Goal: Task Accomplishment & Management: Use online tool/utility

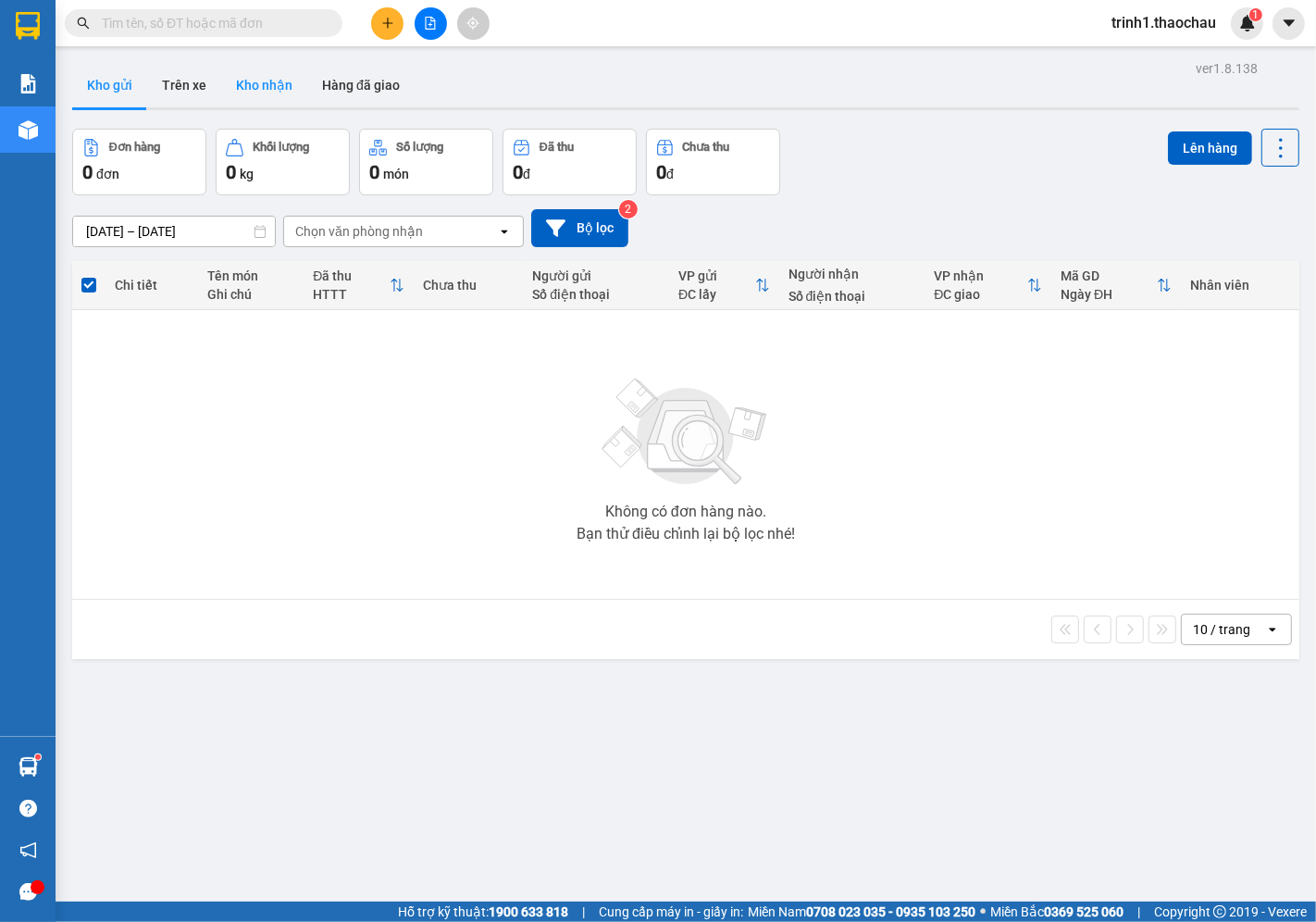
click at [271, 87] on button "Kho nhận" at bounding box center [264, 84] width 86 height 44
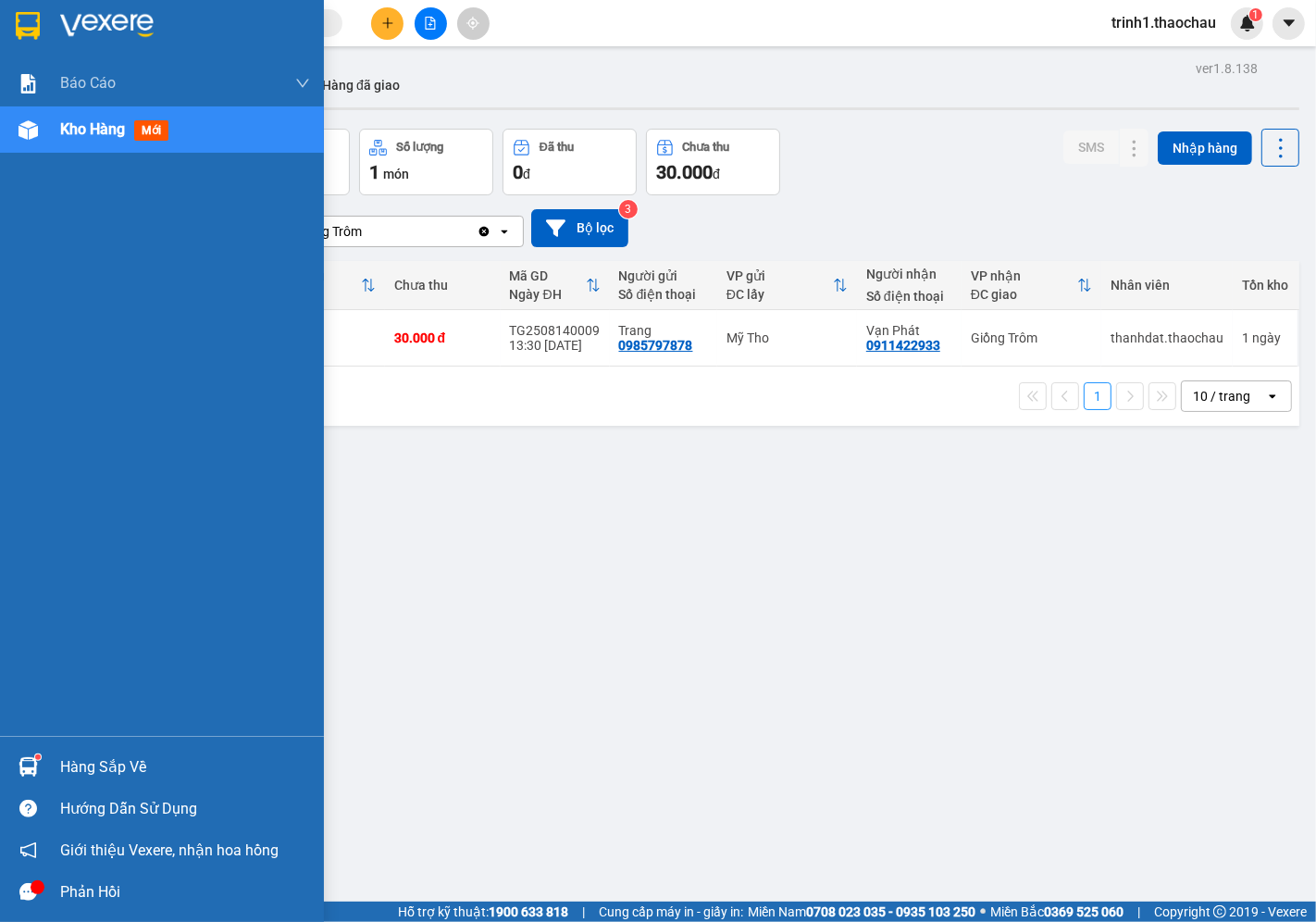
click at [197, 773] on div "Hàng sắp về" at bounding box center [184, 767] width 250 height 27
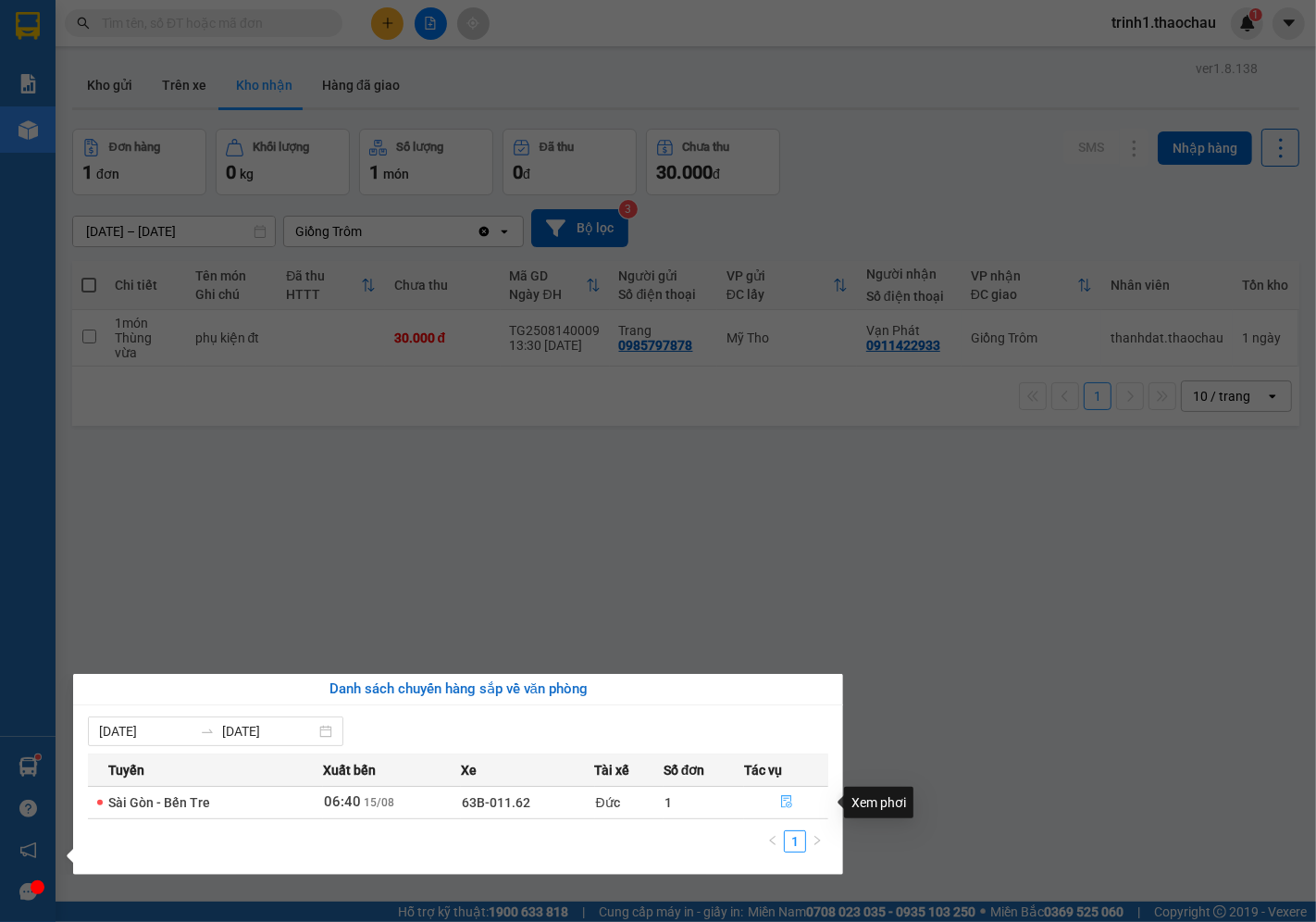
click at [787, 800] on icon "file-done" at bounding box center [786, 801] width 13 height 13
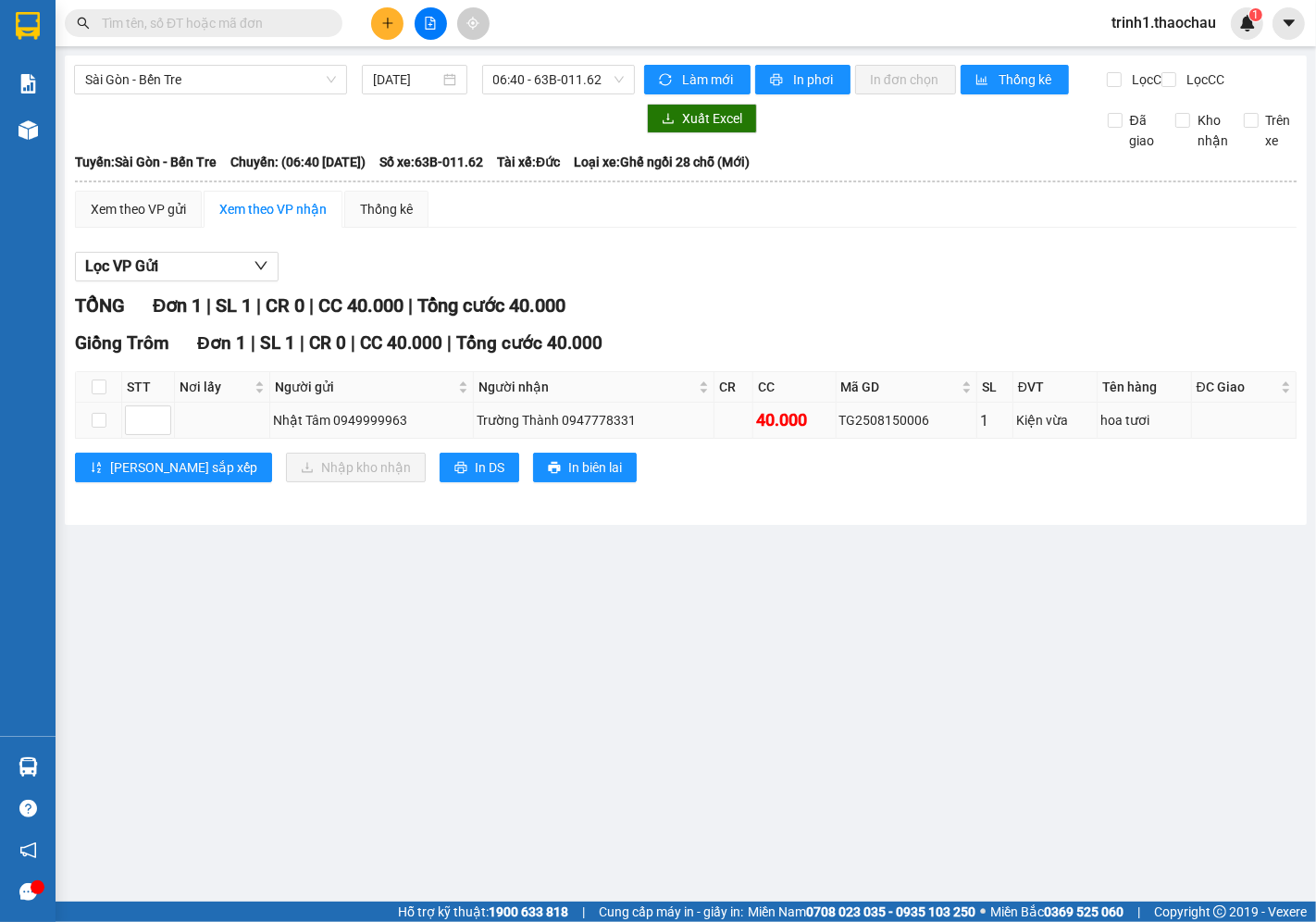
click at [481, 431] on div "Trường Thành 0947778331" at bounding box center [593, 420] width 233 height 21
click at [86, 438] on td at bounding box center [99, 420] width 46 height 36
click at [97, 428] on input "checkbox" at bounding box center [99, 420] width 15 height 15
checkbox input "true"
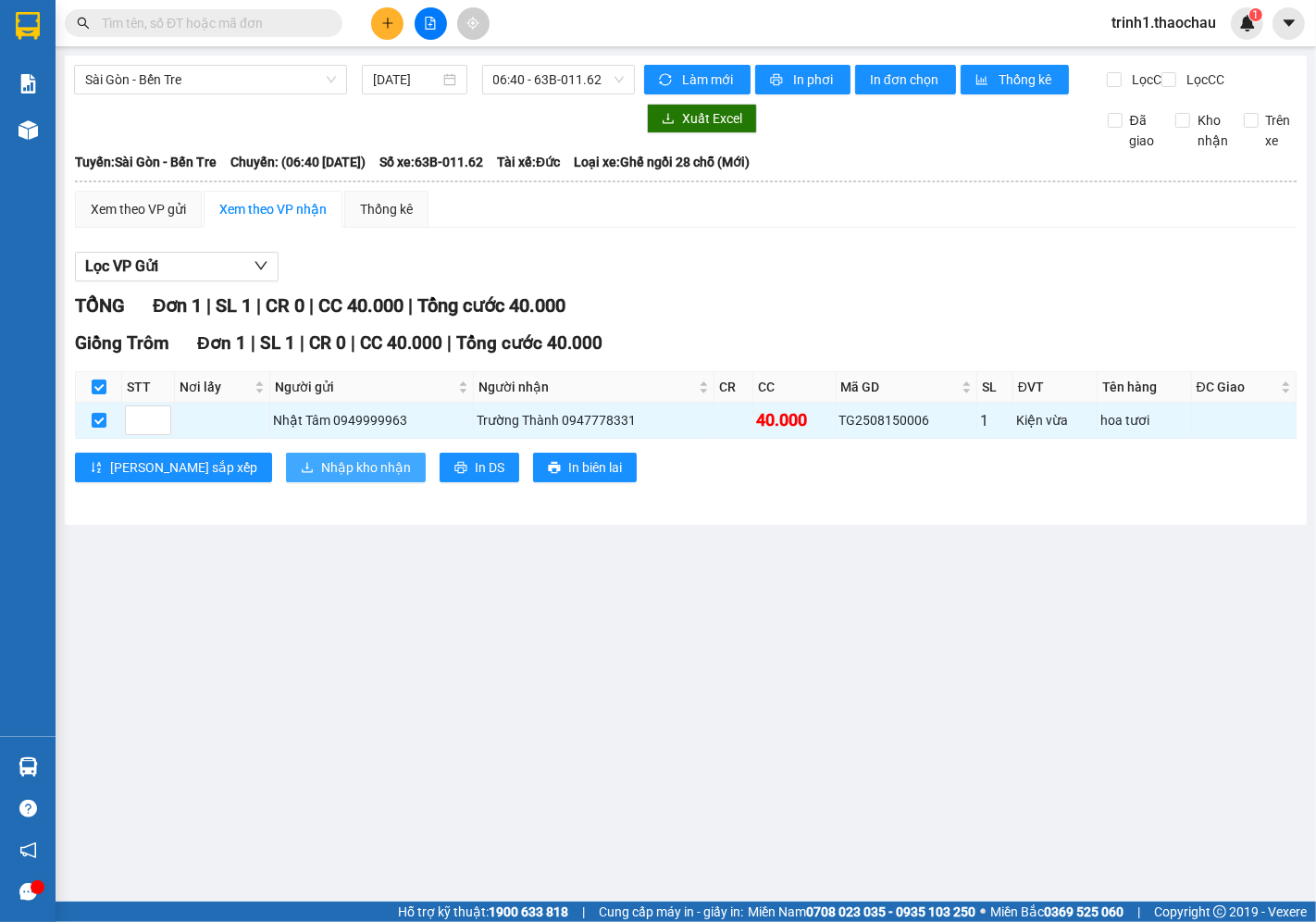
click at [321, 478] on span "Nhập kho nhận" at bounding box center [366, 467] width 90 height 21
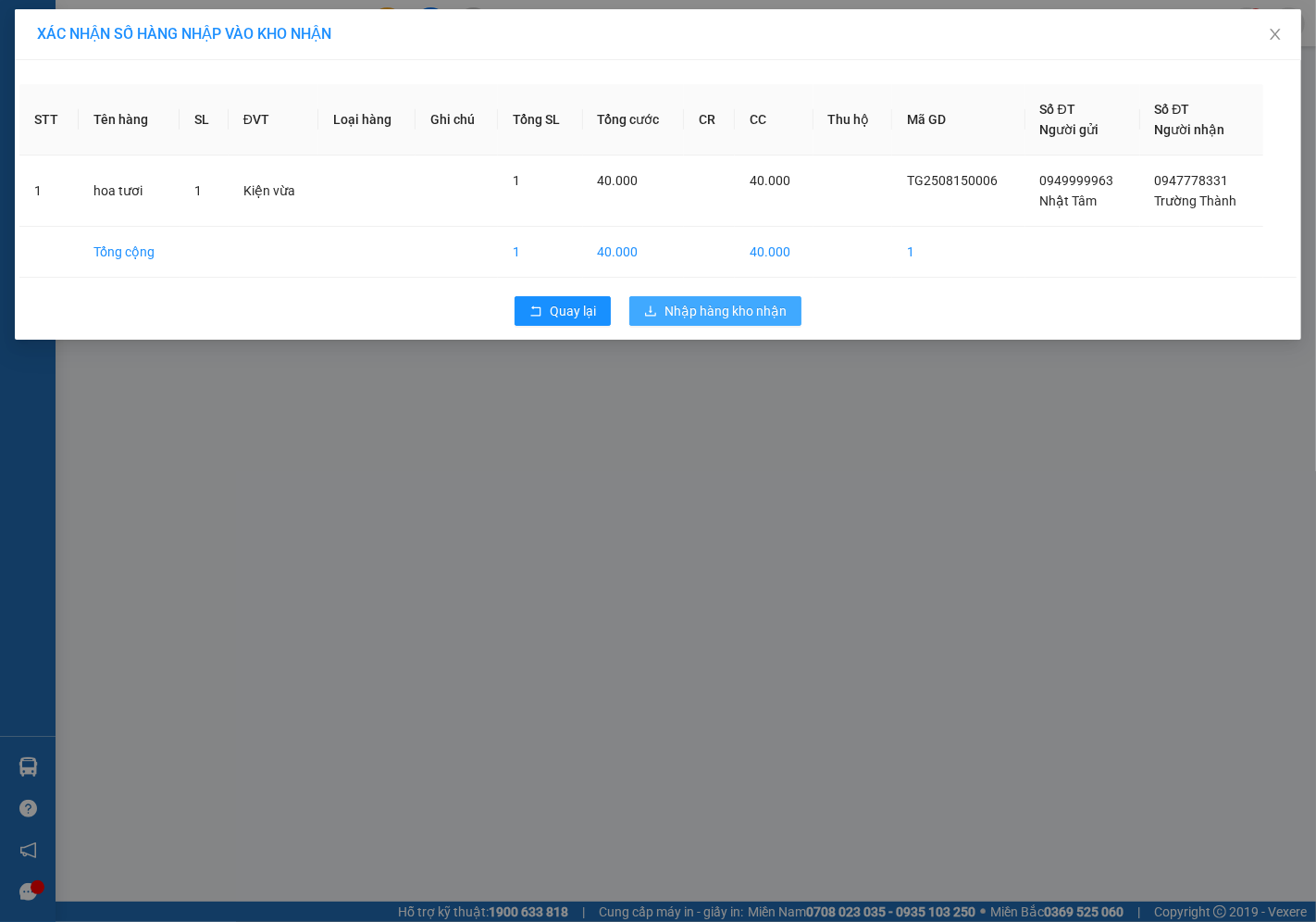
click at [722, 305] on span "Nhập hàng kho nhận" at bounding box center [725, 310] width 122 height 21
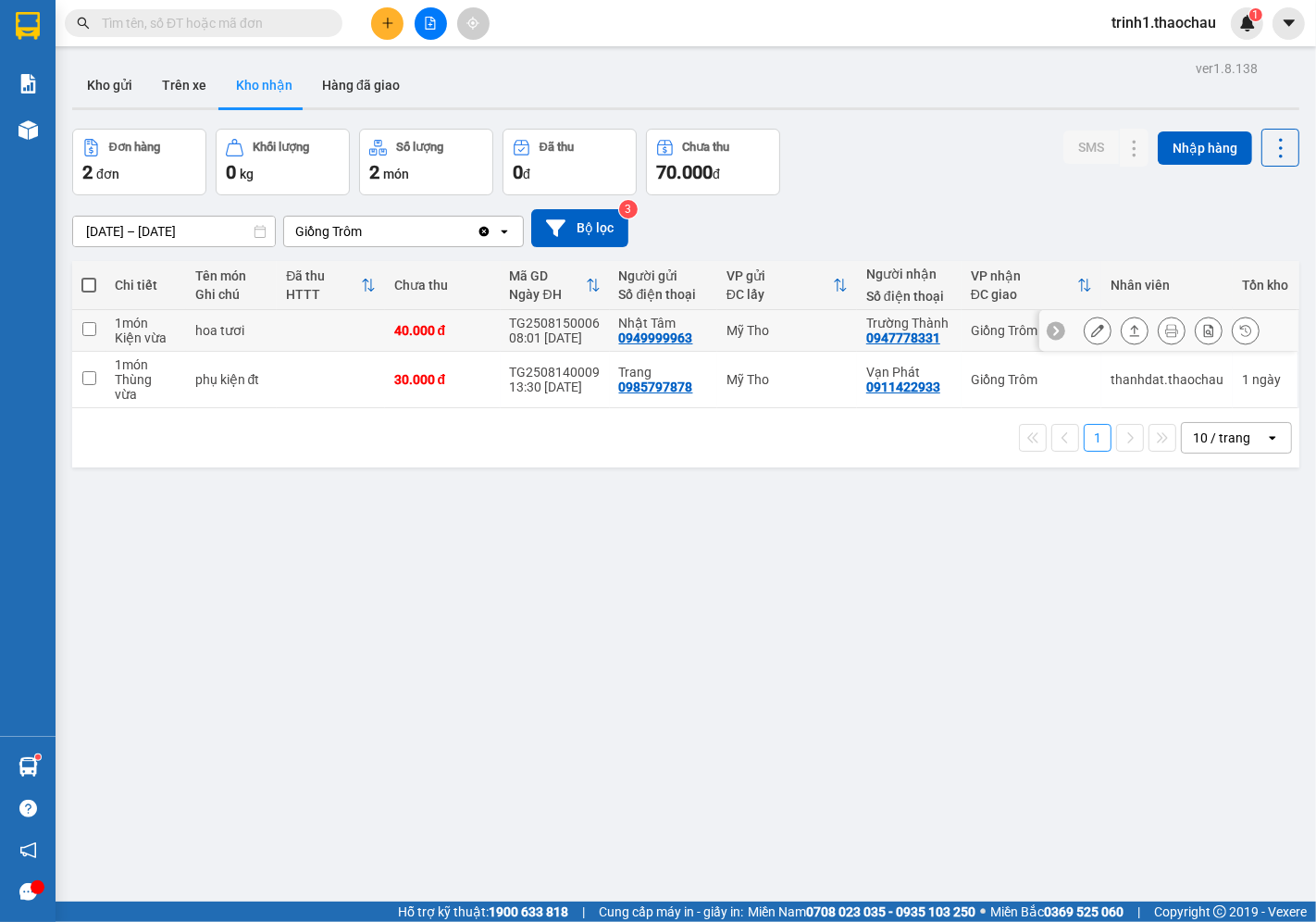
click at [268, 318] on td "hoa tươi" at bounding box center [232, 331] width 92 height 42
checkbox input "true"
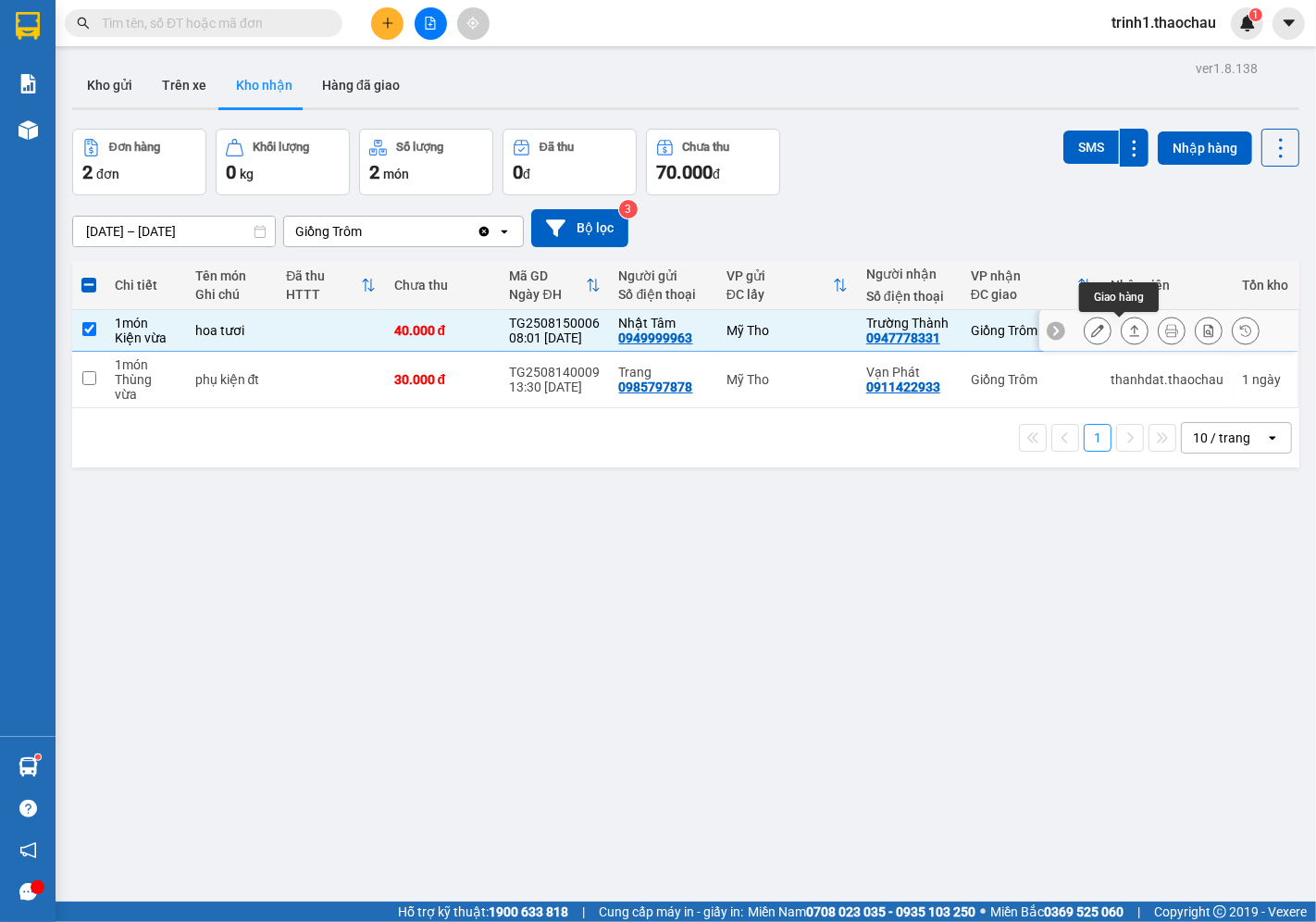
click at [1121, 320] on button at bounding box center [1134, 330] width 25 height 32
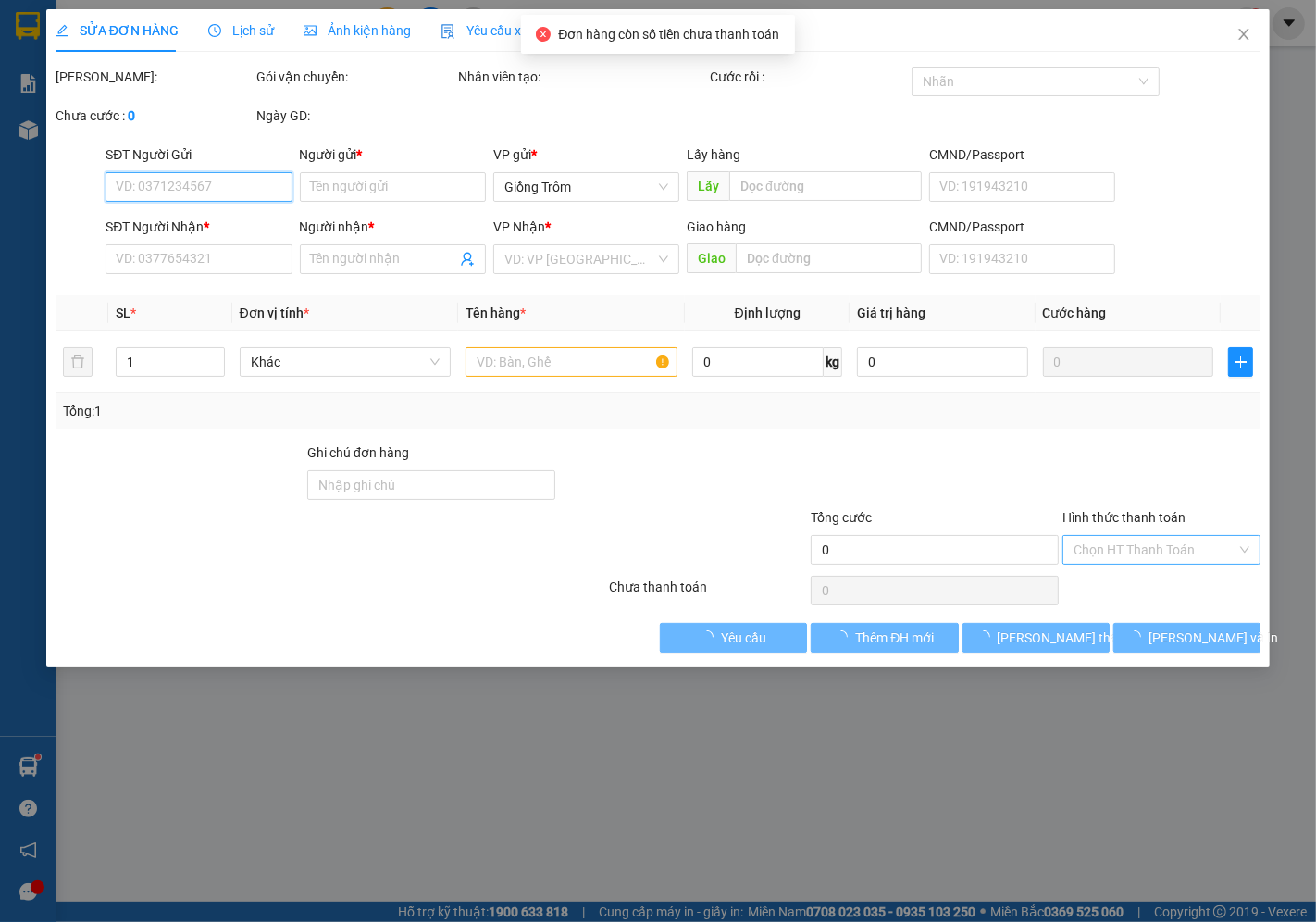
type input "0949999963"
type input "Nhật Tâm"
type input "0947778331"
type input "Trường Thành"
type input "40.000"
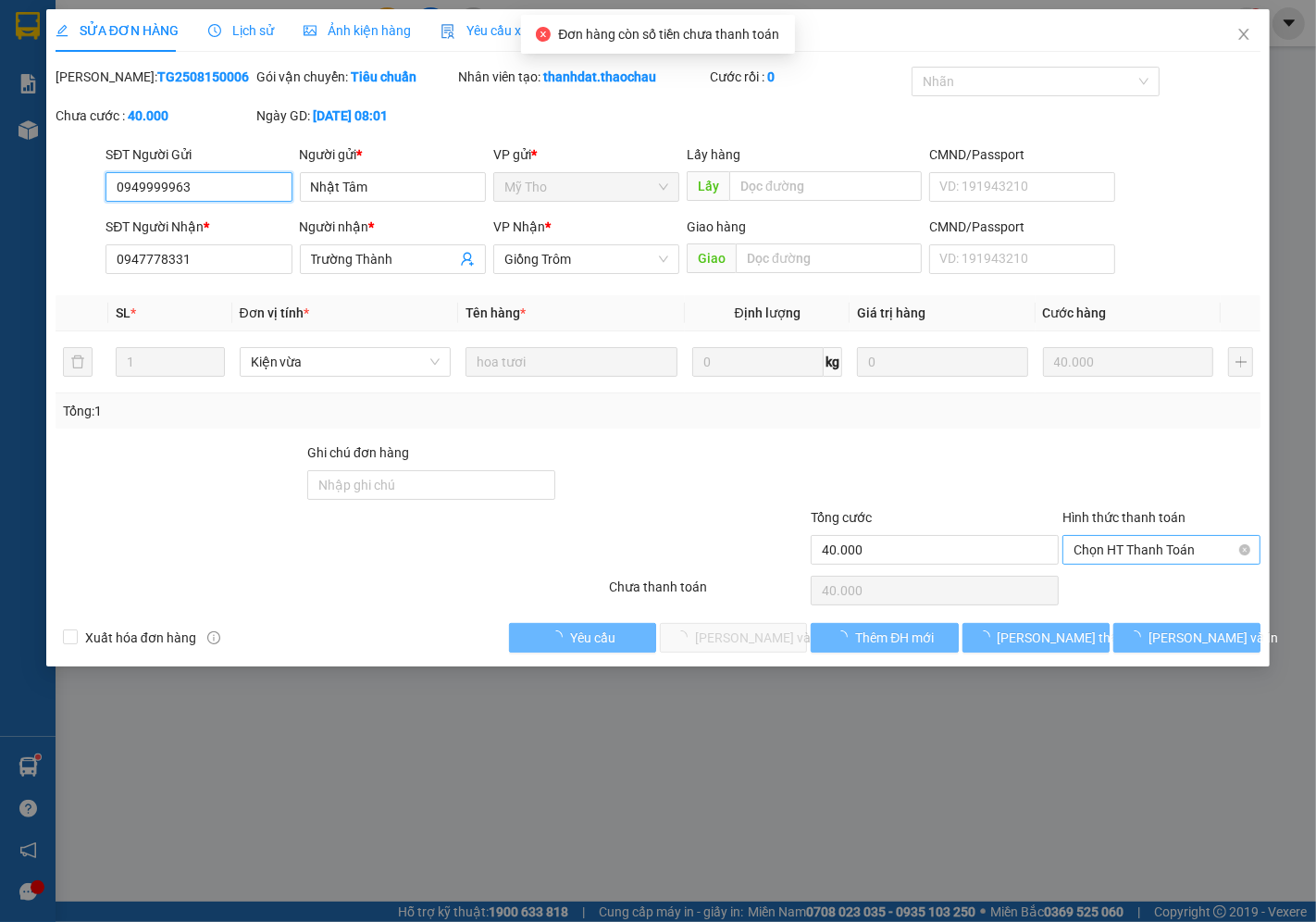
click at [1223, 548] on span "Chọn HT Thanh Toán" at bounding box center [1161, 549] width 176 height 27
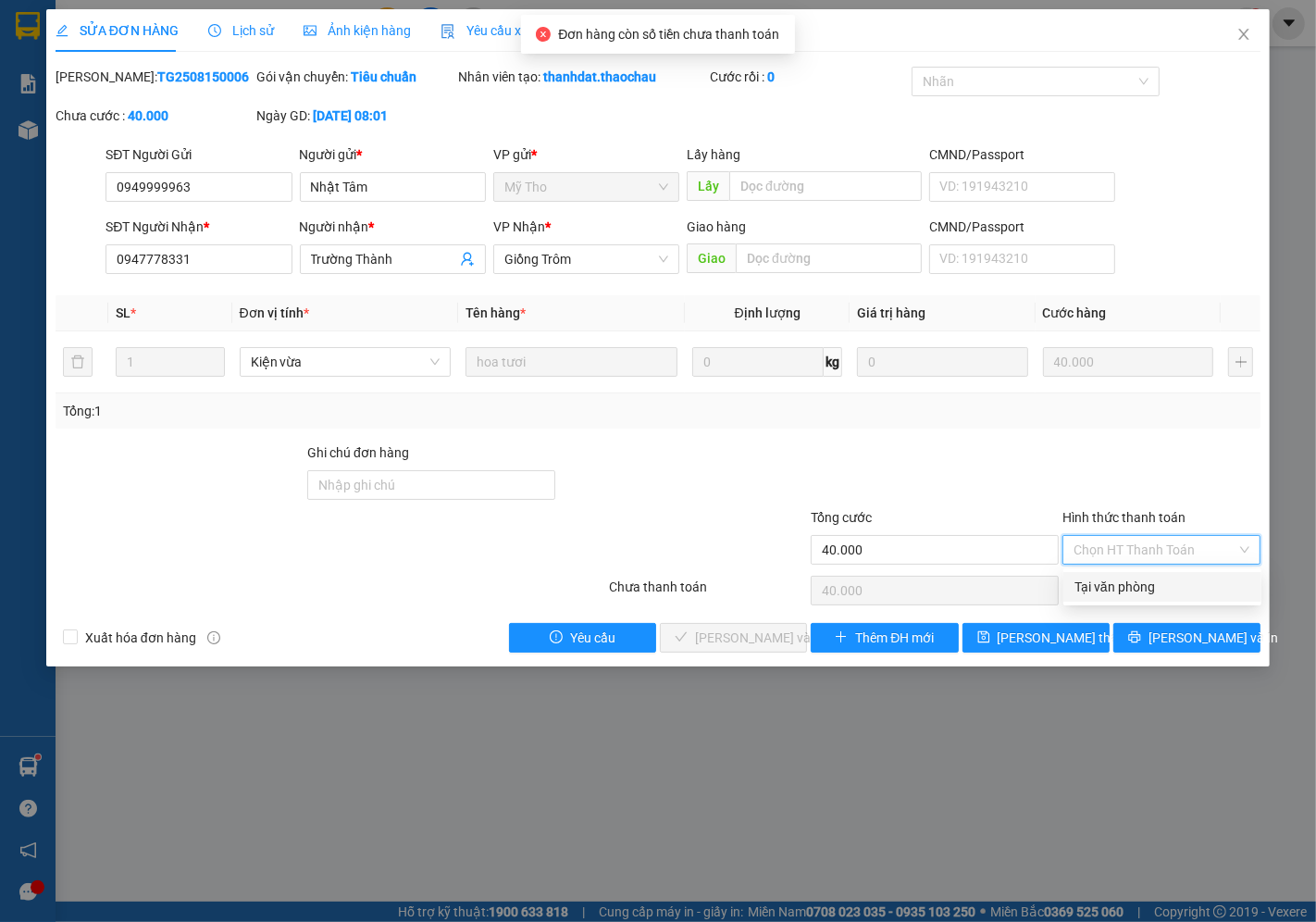
click at [1120, 597] on div "Tại văn phòng" at bounding box center [1161, 586] width 198 height 29
type input "0"
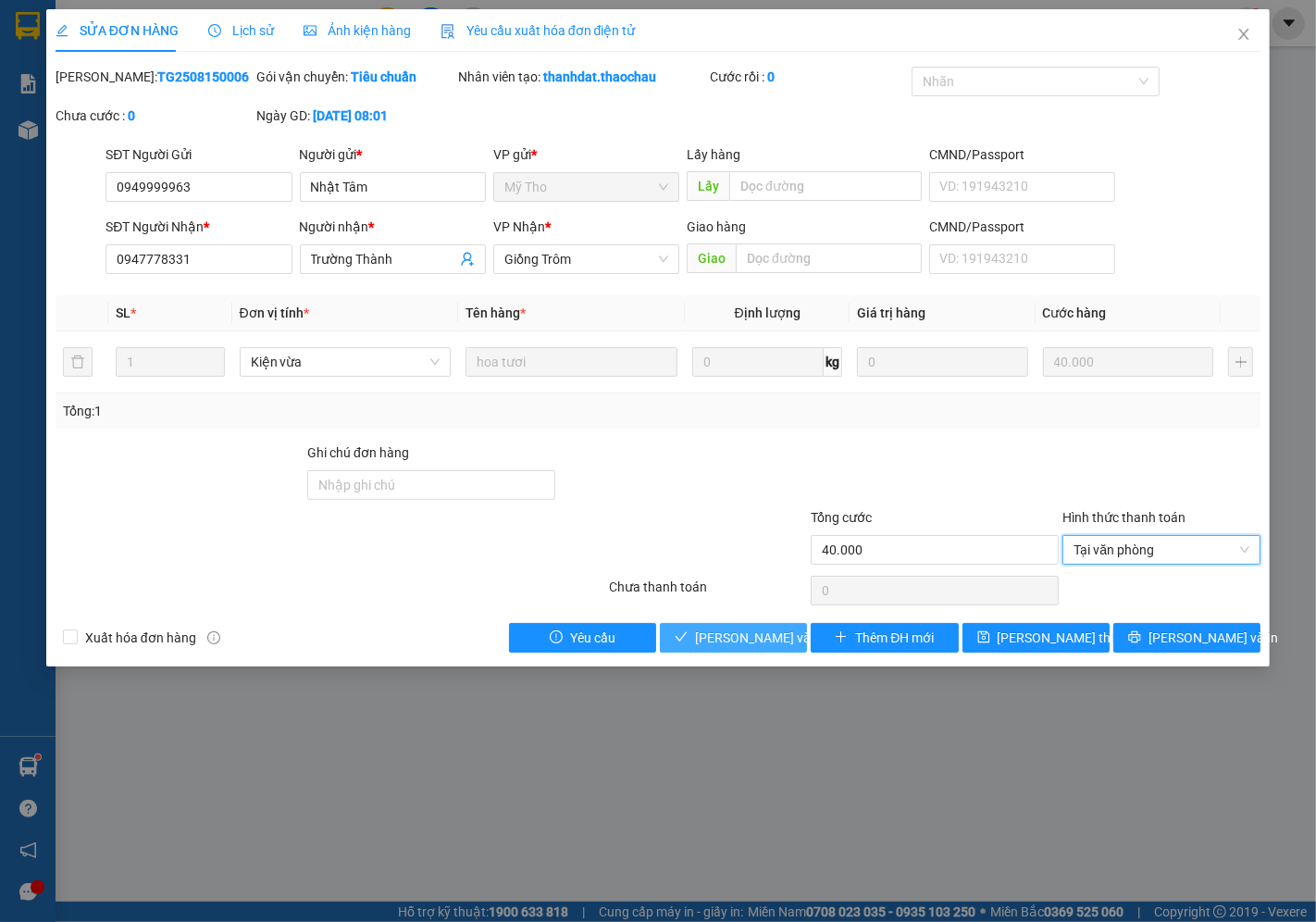
click at [715, 639] on span "[PERSON_NAME] và Giao hàng" at bounding box center [784, 637] width 178 height 21
